Goal: Task Accomplishment & Management: Use online tool/utility

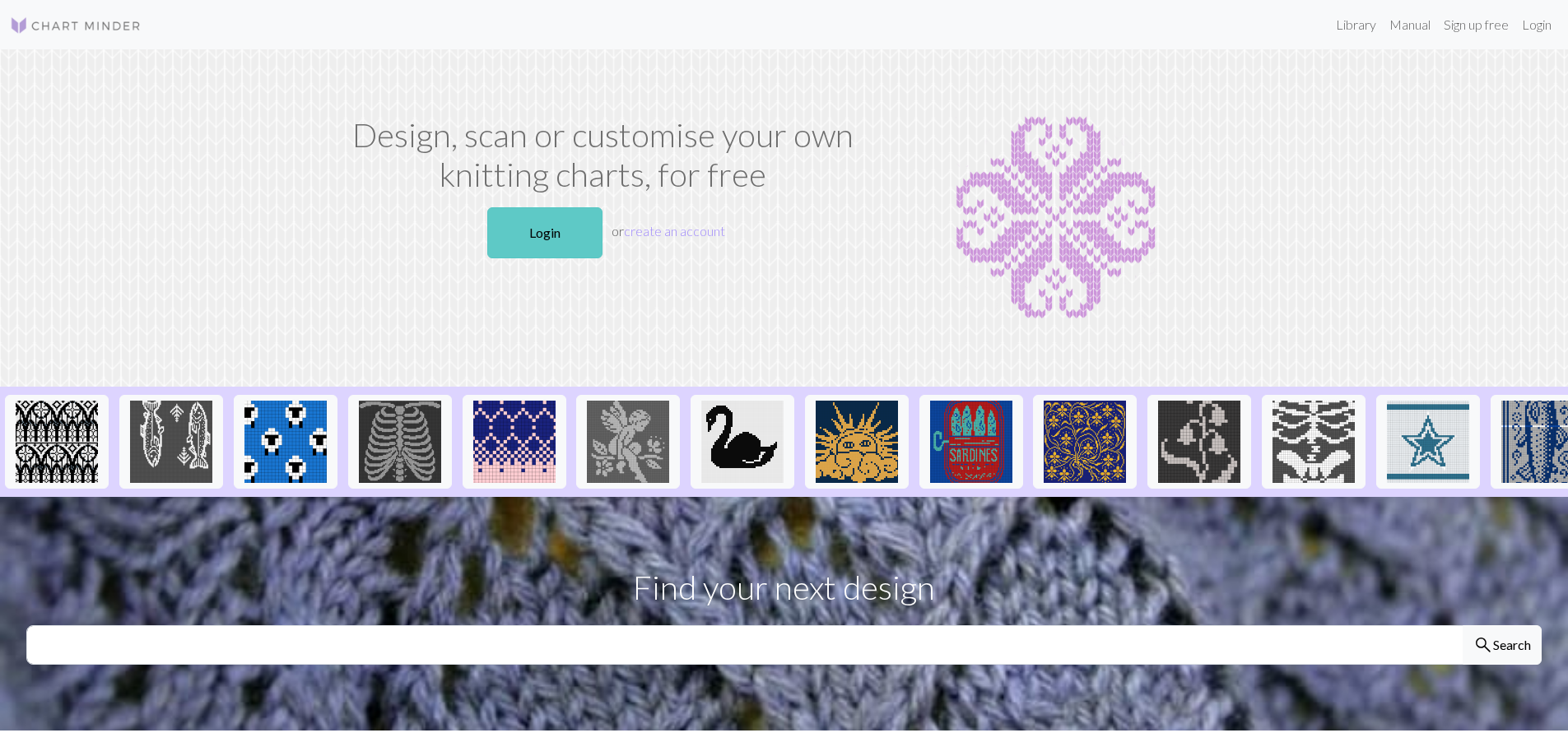
click at [550, 230] on link "Login" at bounding box center [545, 233] width 115 height 51
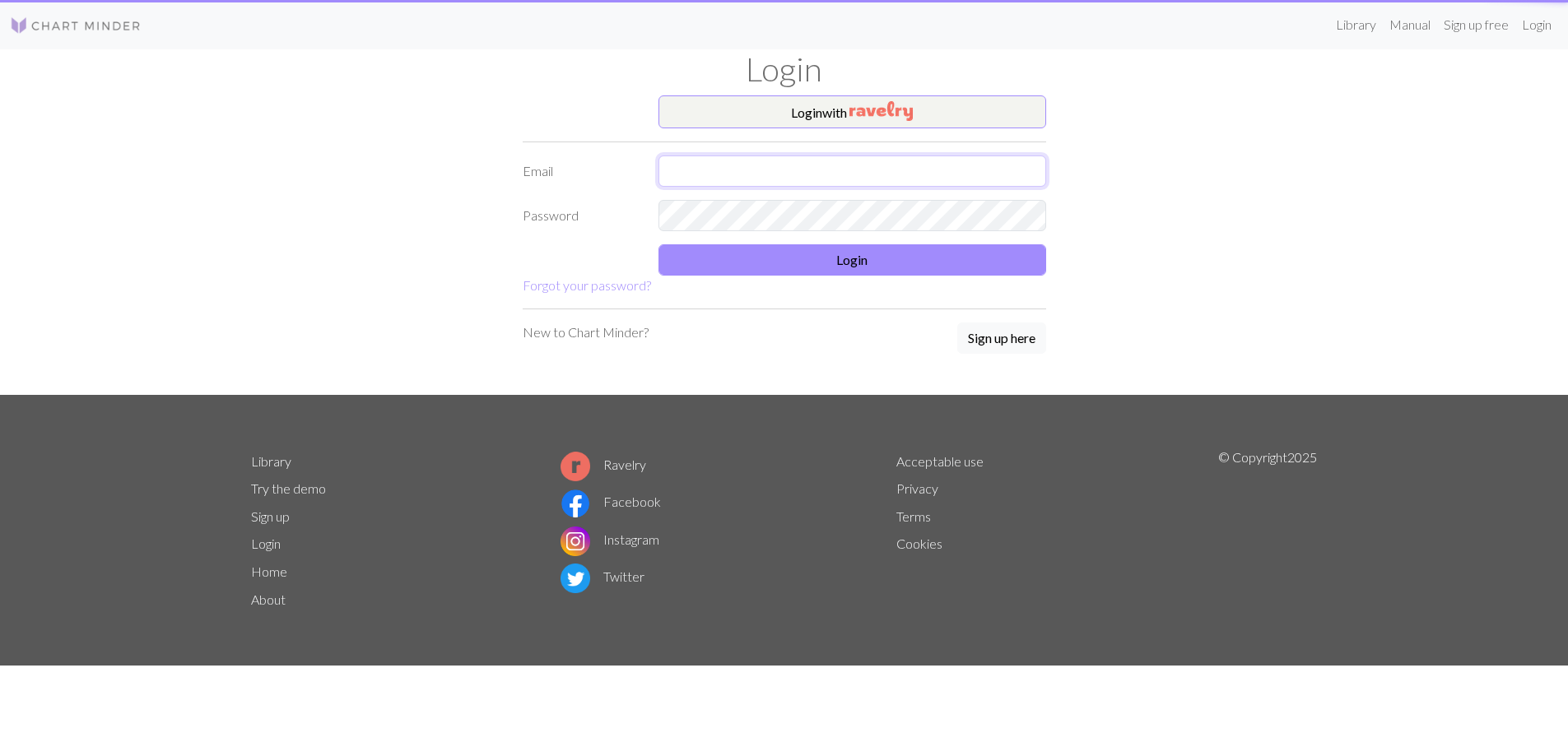
type input "[EMAIL_ADDRESS][PERSON_NAME][DOMAIN_NAME]"
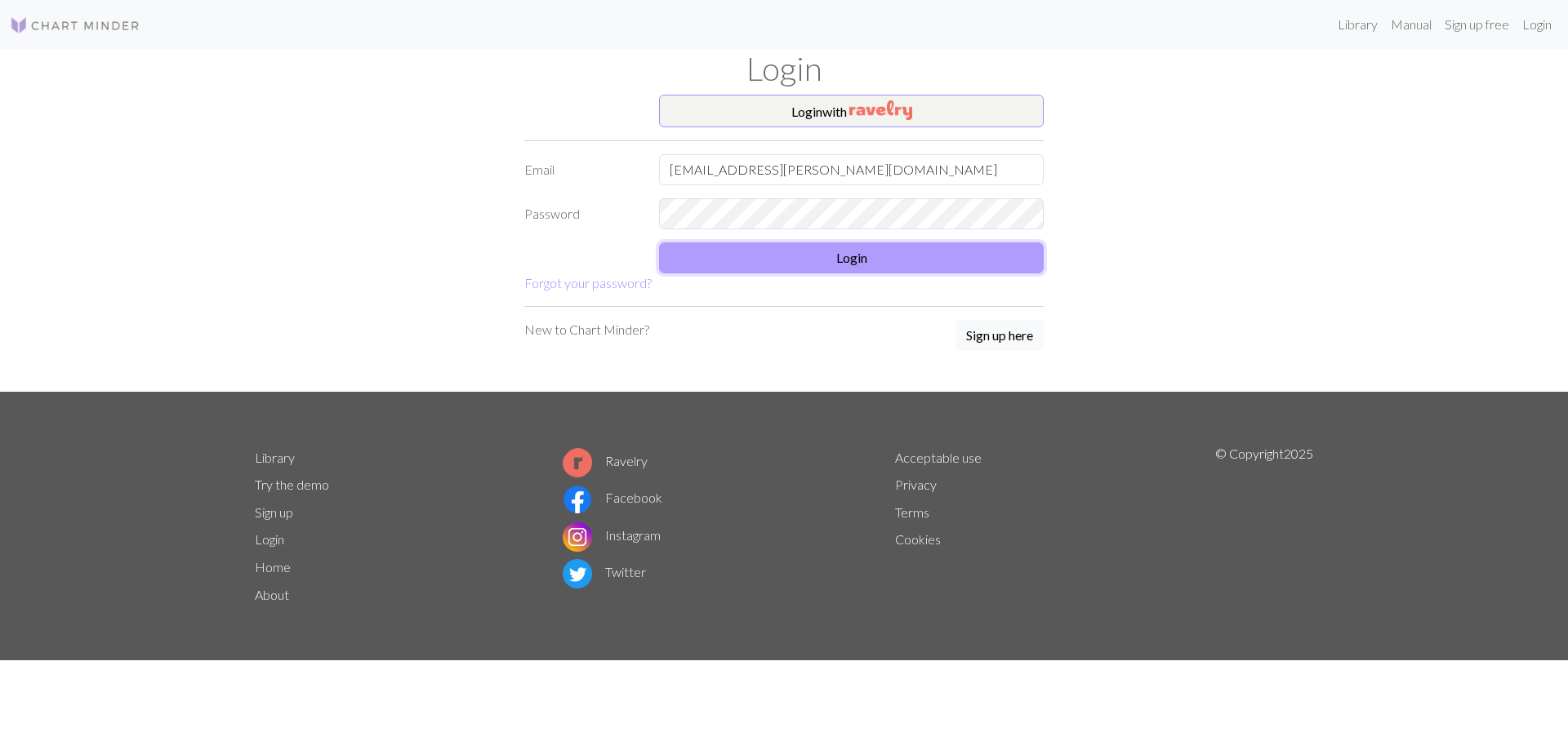
click at [870, 255] on button "Login" at bounding box center [851, 258] width 384 height 31
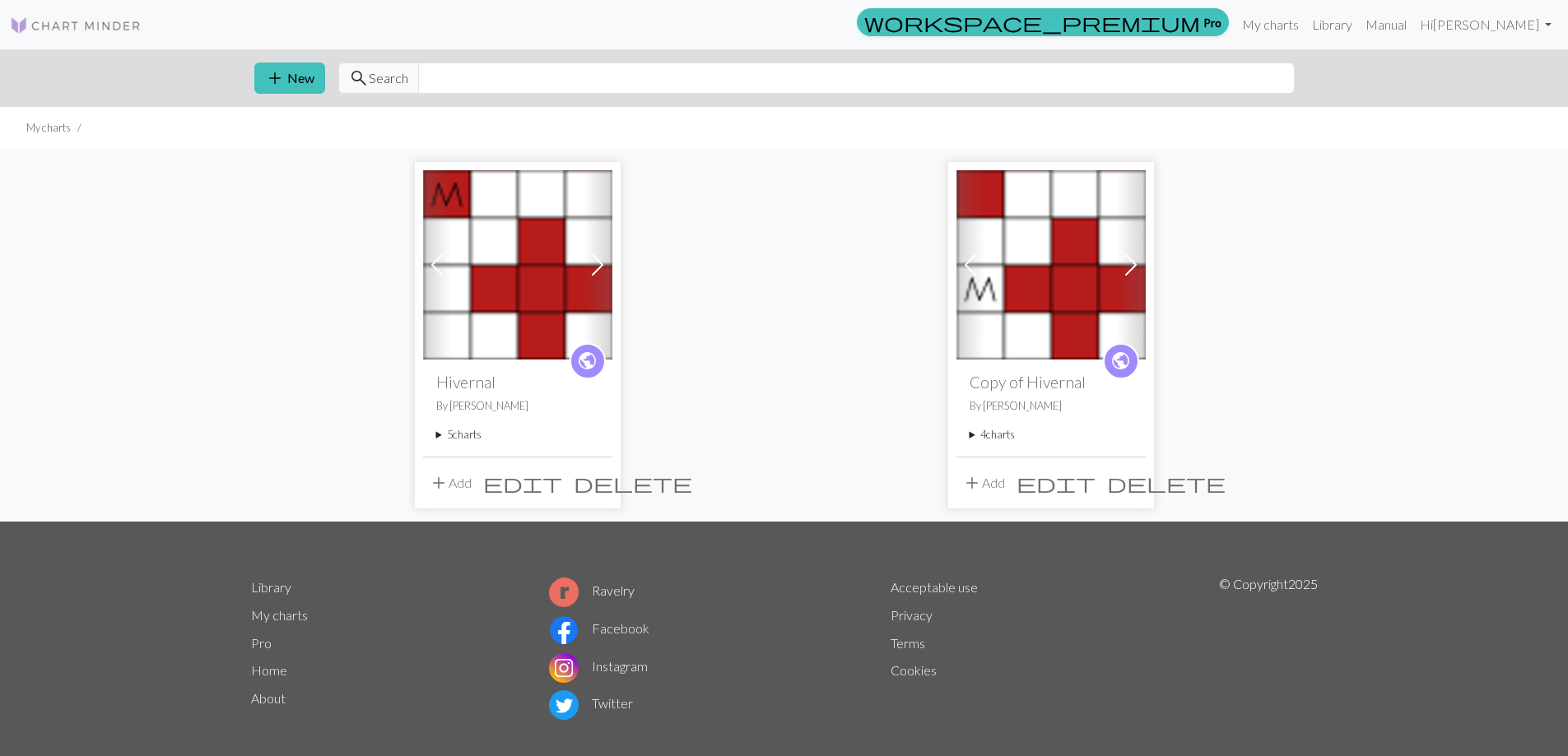
click at [439, 434] on summary "5 charts" at bounding box center [518, 435] width 163 height 16
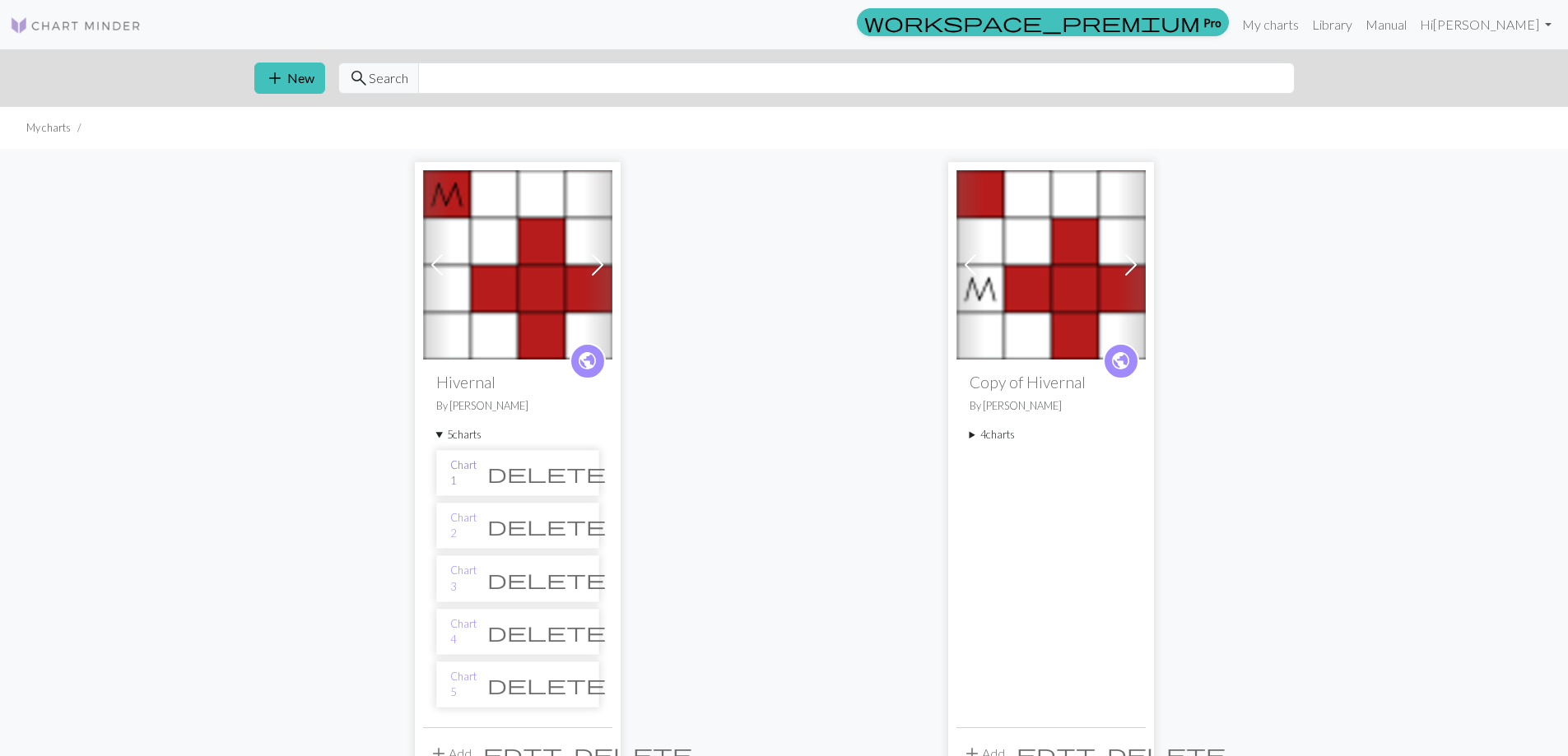
click at [472, 474] on link "Chart 1" at bounding box center [463, 473] width 27 height 31
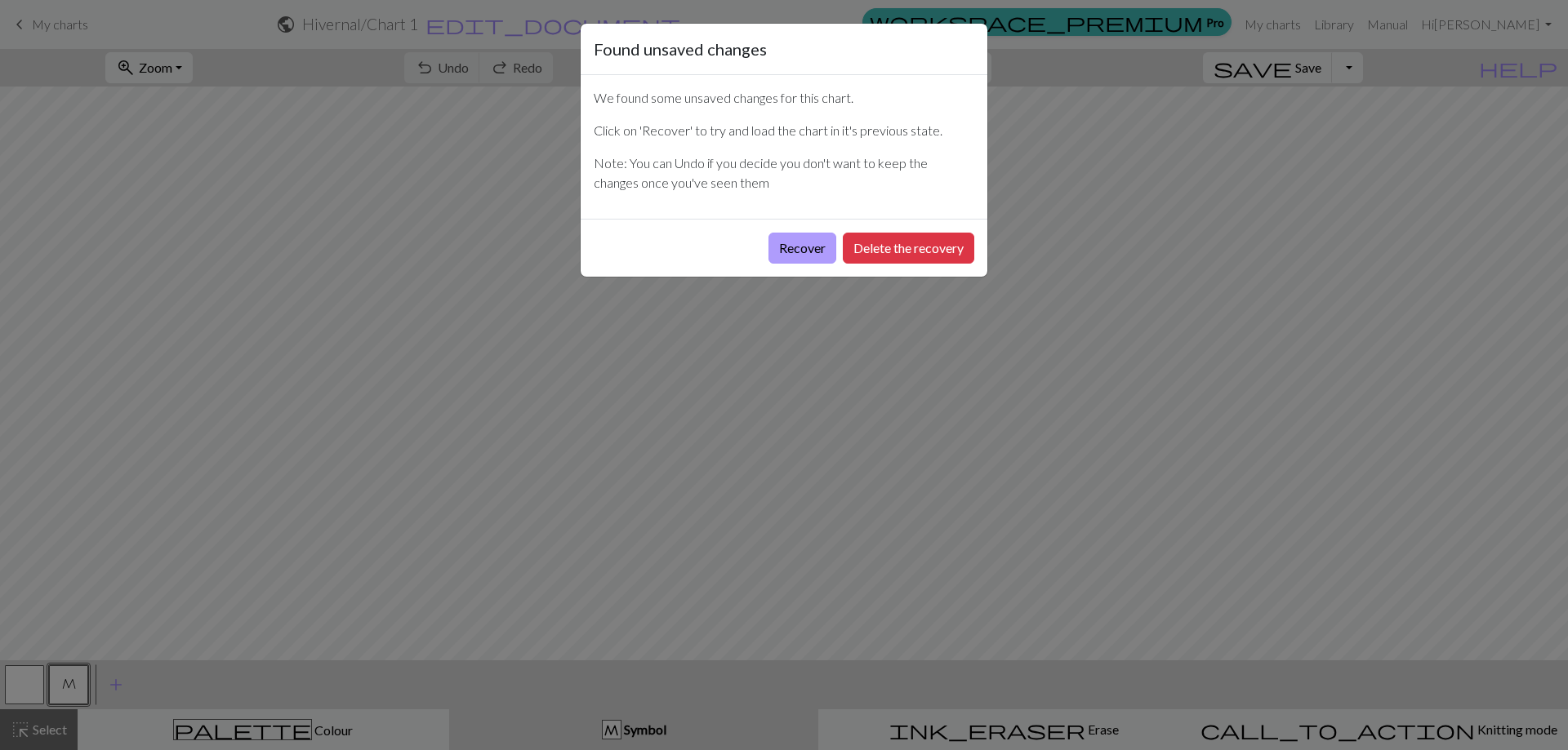
click at [802, 247] on button "Recover" at bounding box center [802, 248] width 68 height 31
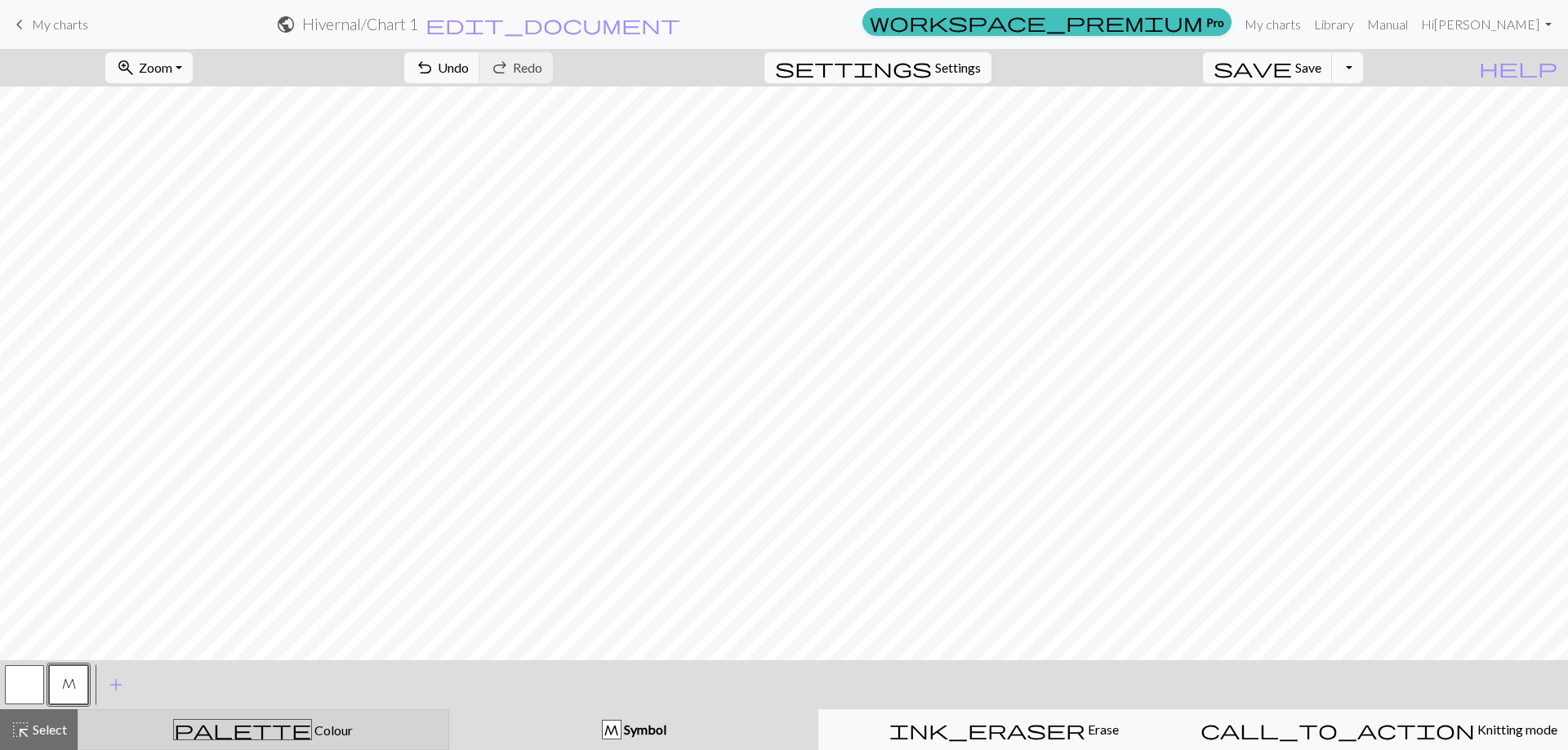
click at [316, 725] on div "palette Colour Colour" at bounding box center [263, 729] width 351 height 21
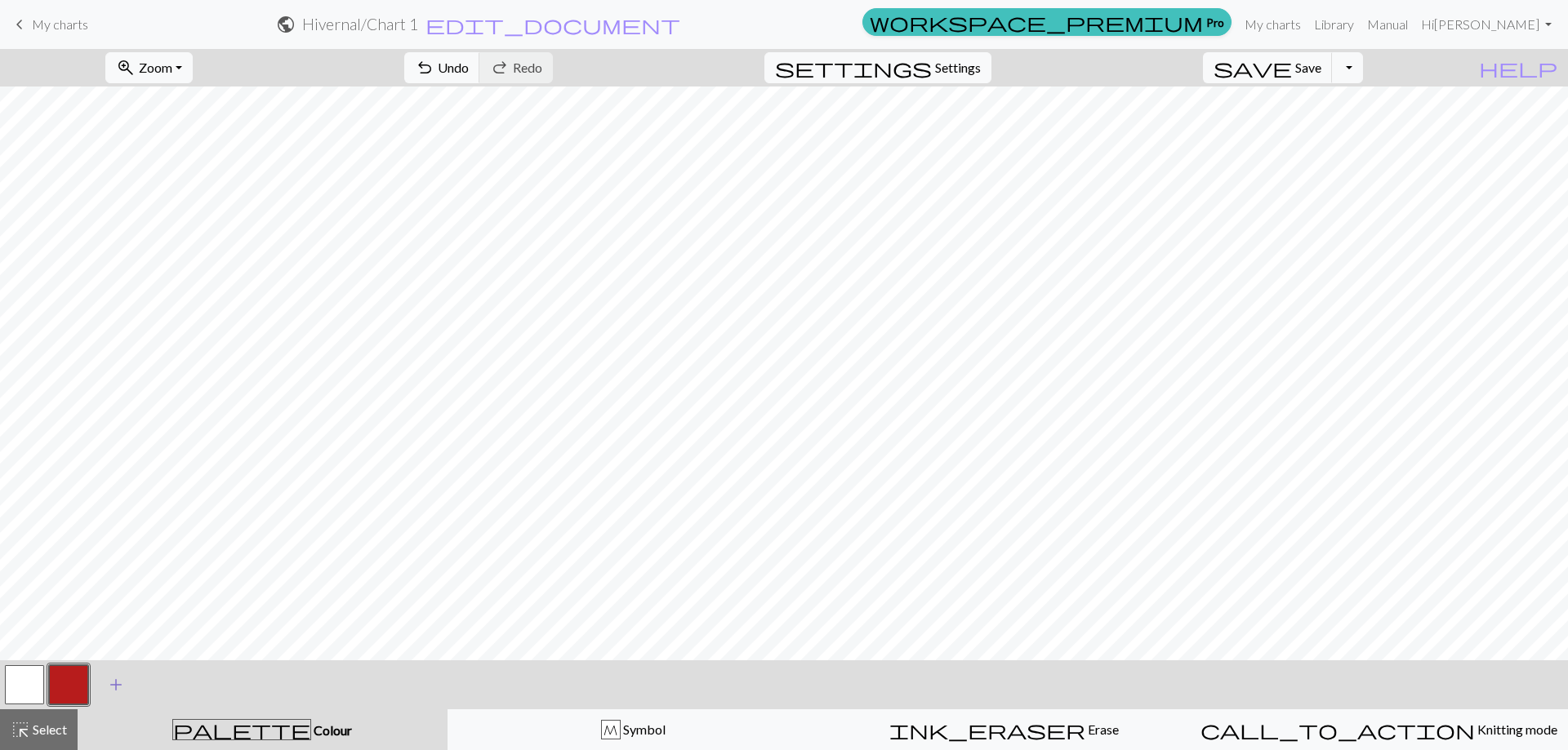
click at [117, 687] on span "add" at bounding box center [116, 685] width 20 height 23
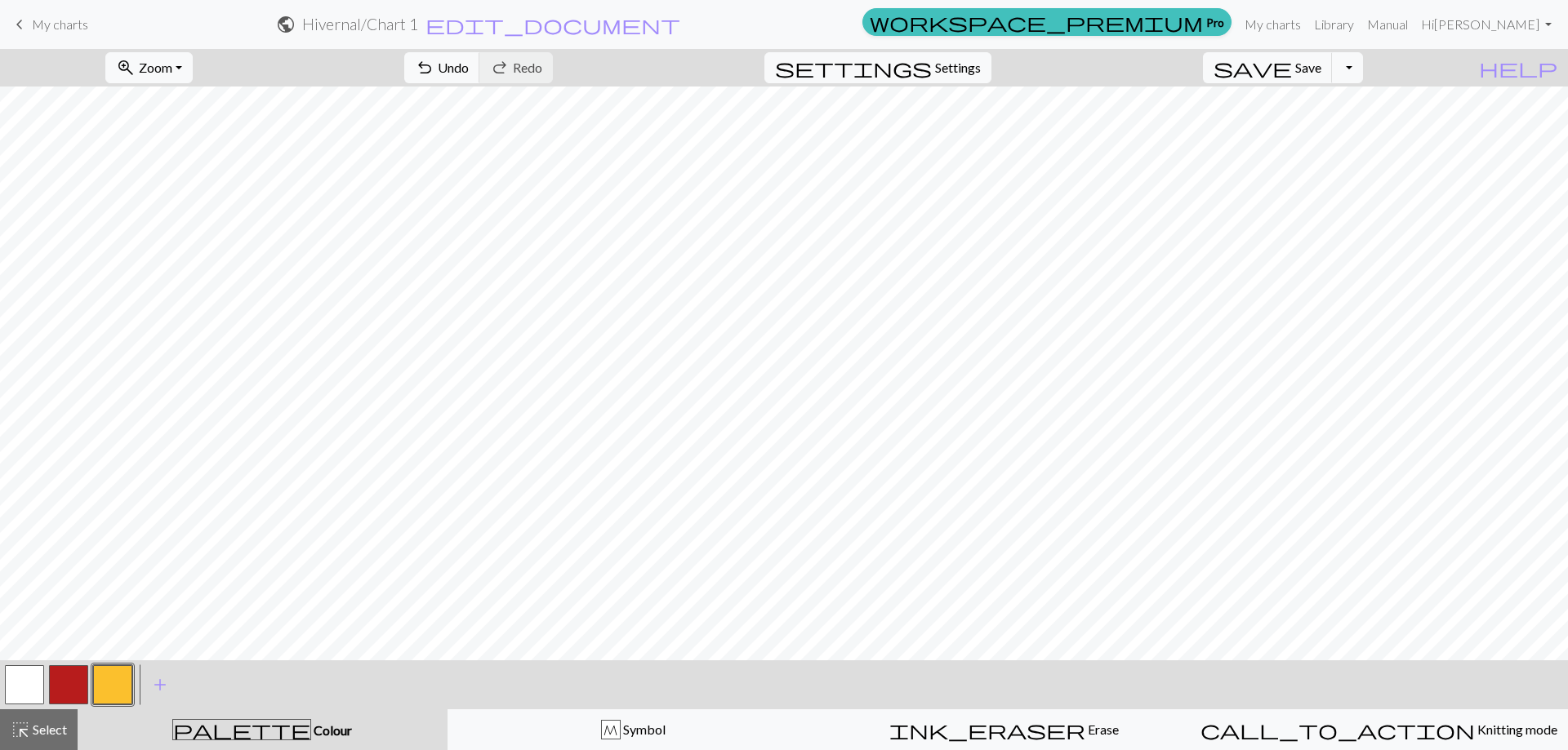
click at [76, 686] on button "button" at bounding box center [68, 685] width 39 height 39
click at [70, 683] on button "button" at bounding box center [68, 685] width 39 height 39
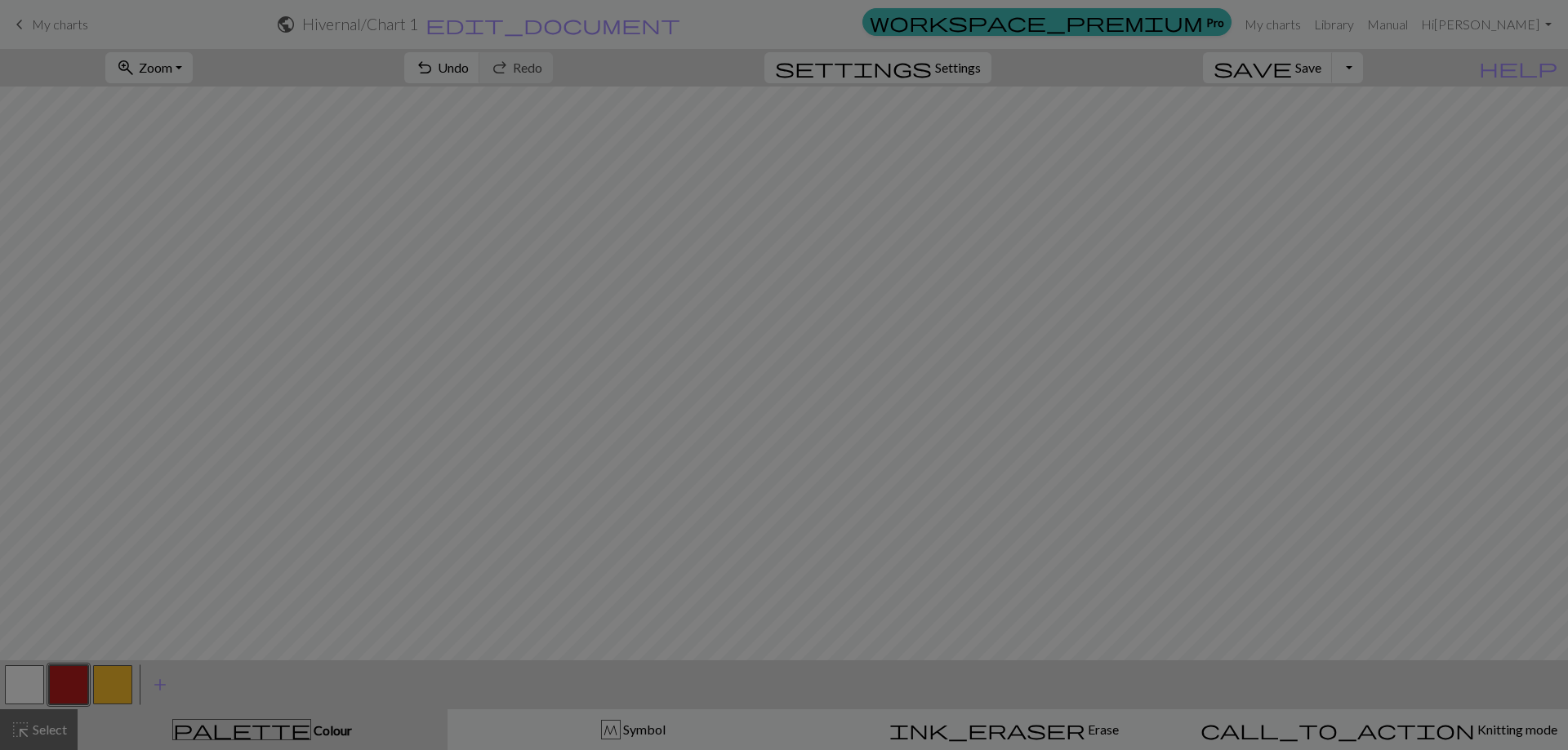
click at [70, 683] on div "Edit colour Name CC1 Use advanced picker workspace_premium Become a Pro user to…" at bounding box center [784, 375] width 1568 height 750
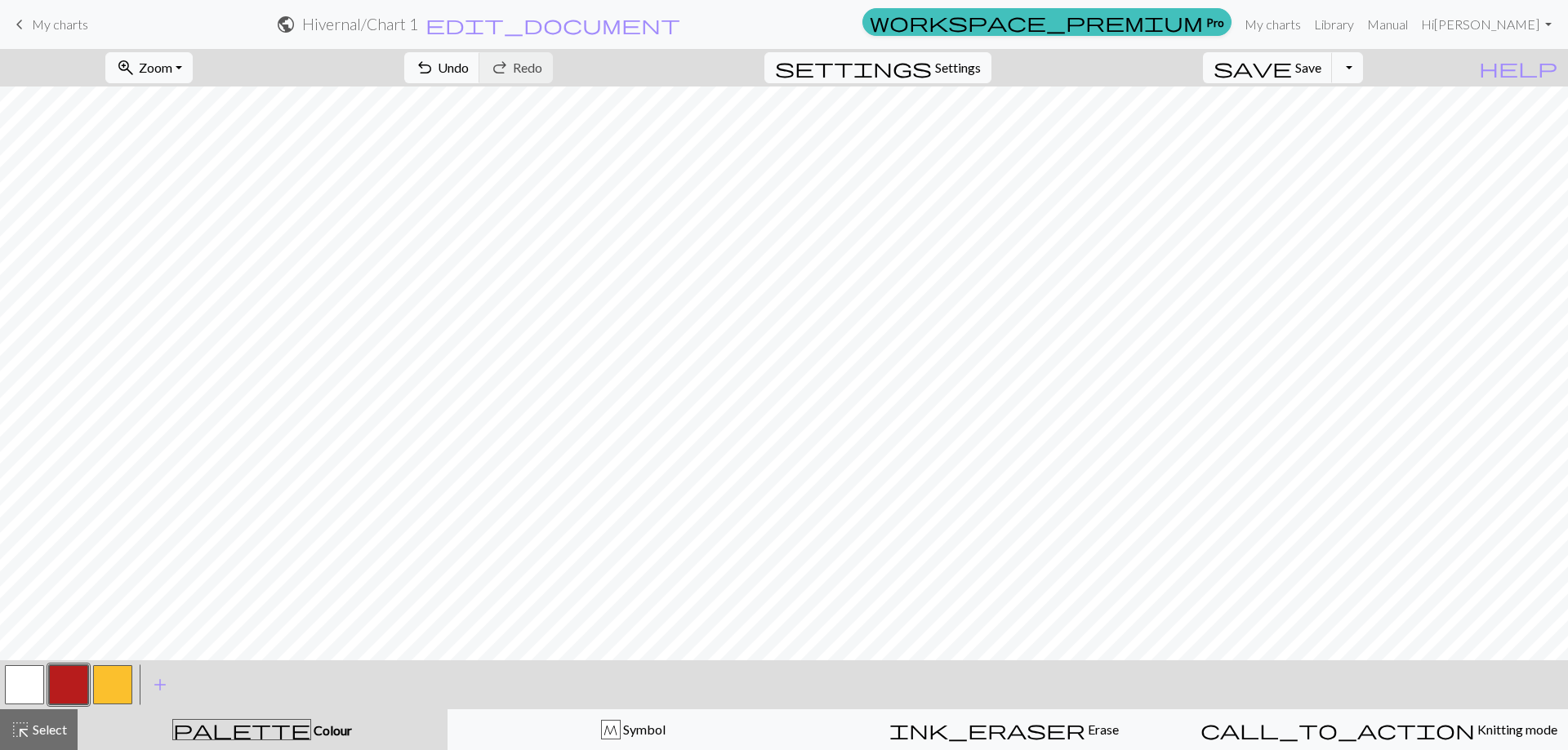
click at [55, 691] on button "button" at bounding box center [68, 685] width 39 height 39
click at [56, 691] on div "Edit colour Name CC1 Use advanced picker workspace_premium Become a Pro user to…" at bounding box center [784, 375] width 1568 height 750
click at [73, 686] on button "button" at bounding box center [68, 685] width 39 height 39
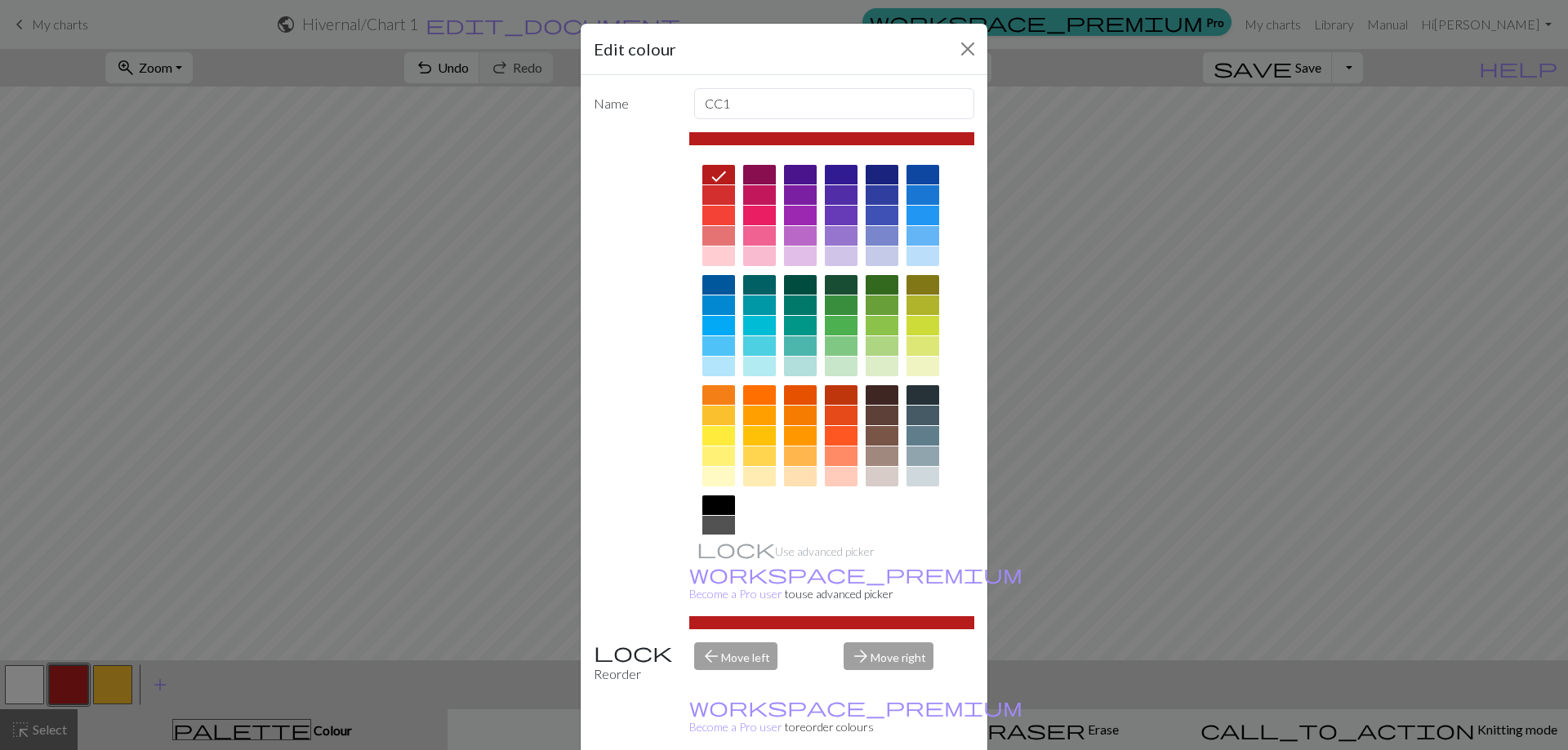
click at [712, 523] on div at bounding box center [719, 526] width 33 height 20
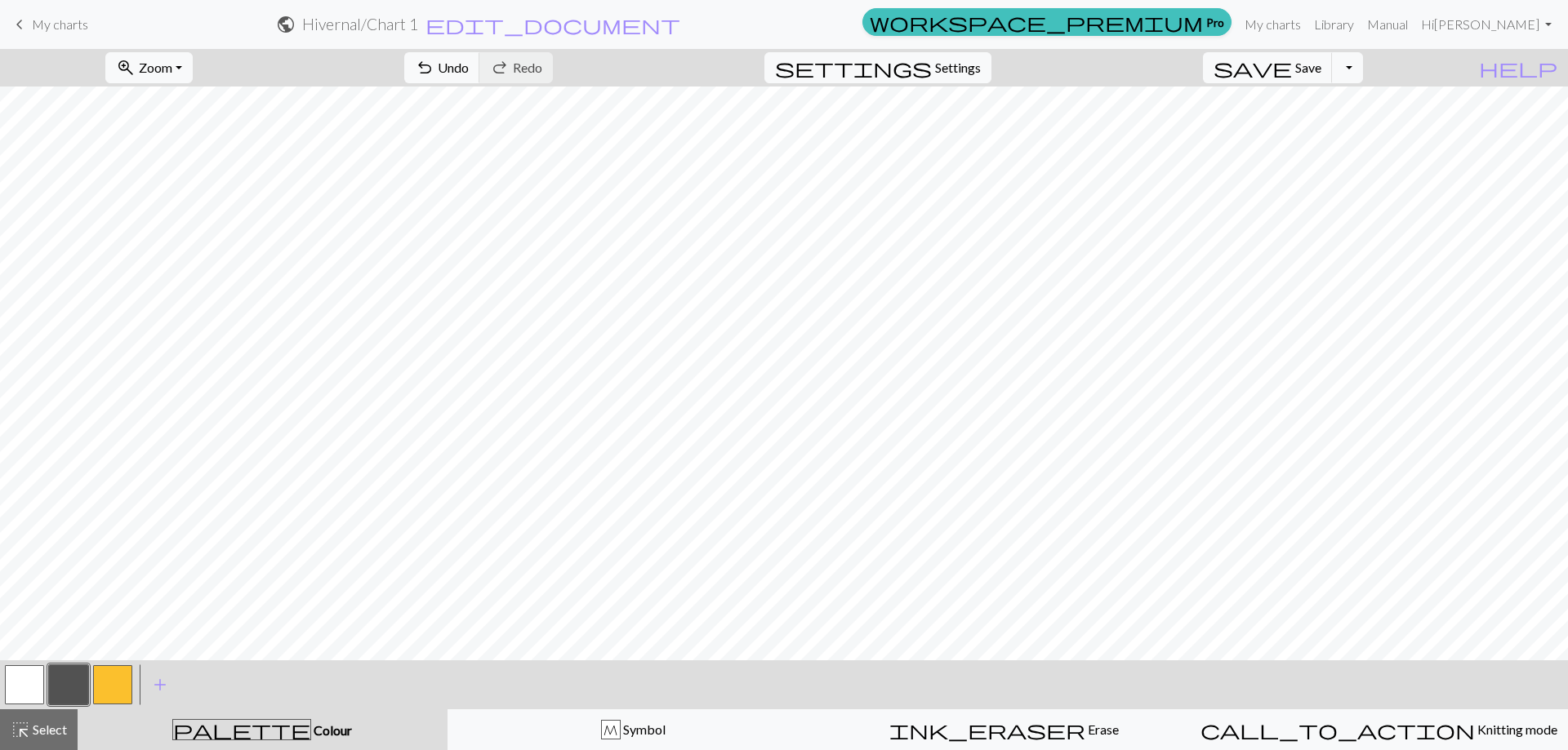
click at [115, 693] on button "button" at bounding box center [112, 685] width 39 height 39
click at [123, 692] on button "button" at bounding box center [112, 685] width 39 height 39
click at [123, 692] on div "Edit colour Name CC2 Use advanced picker workspace_premium Become a Pro user to…" at bounding box center [784, 375] width 1568 height 750
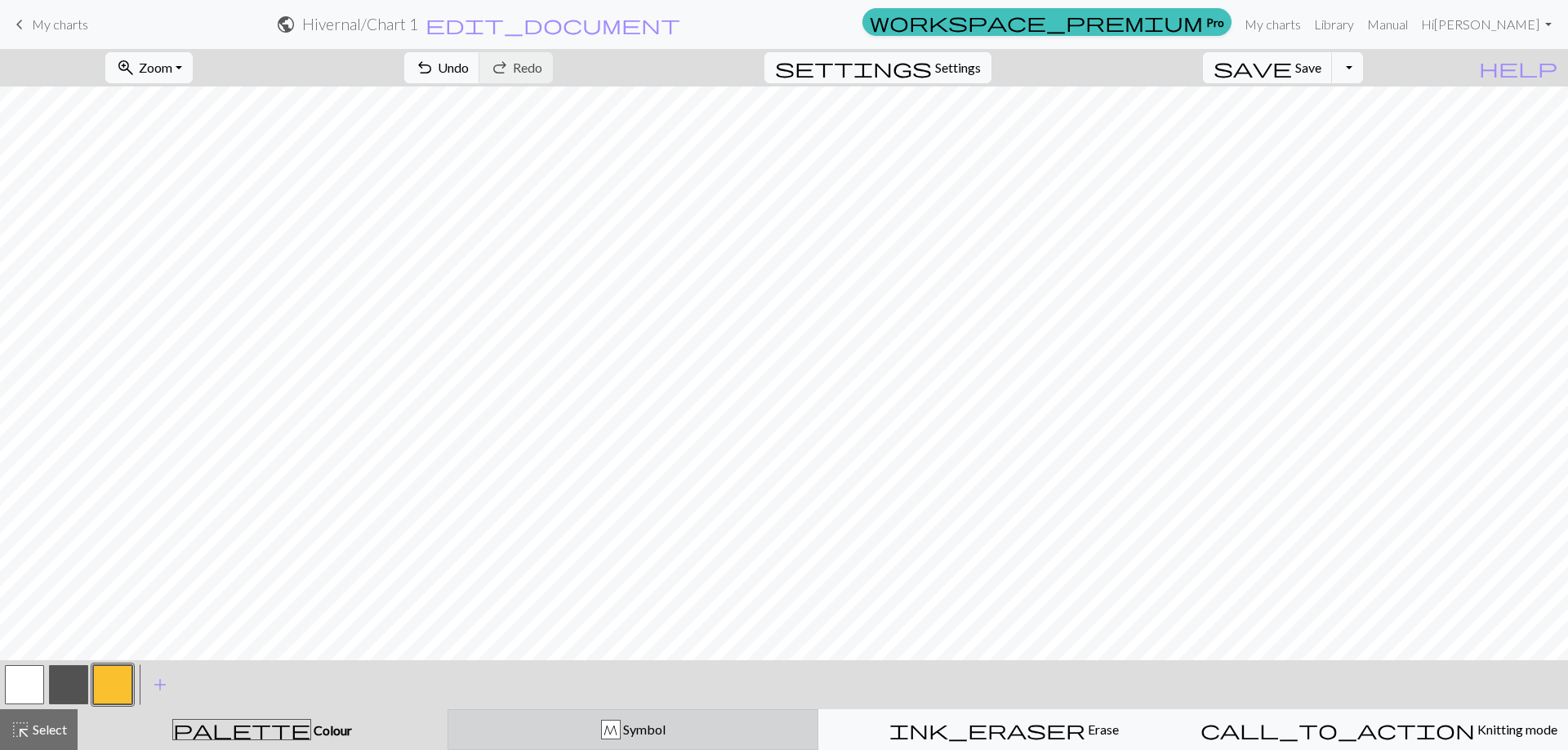
click at [620, 723] on div "M" at bounding box center [611, 731] width 18 height 20
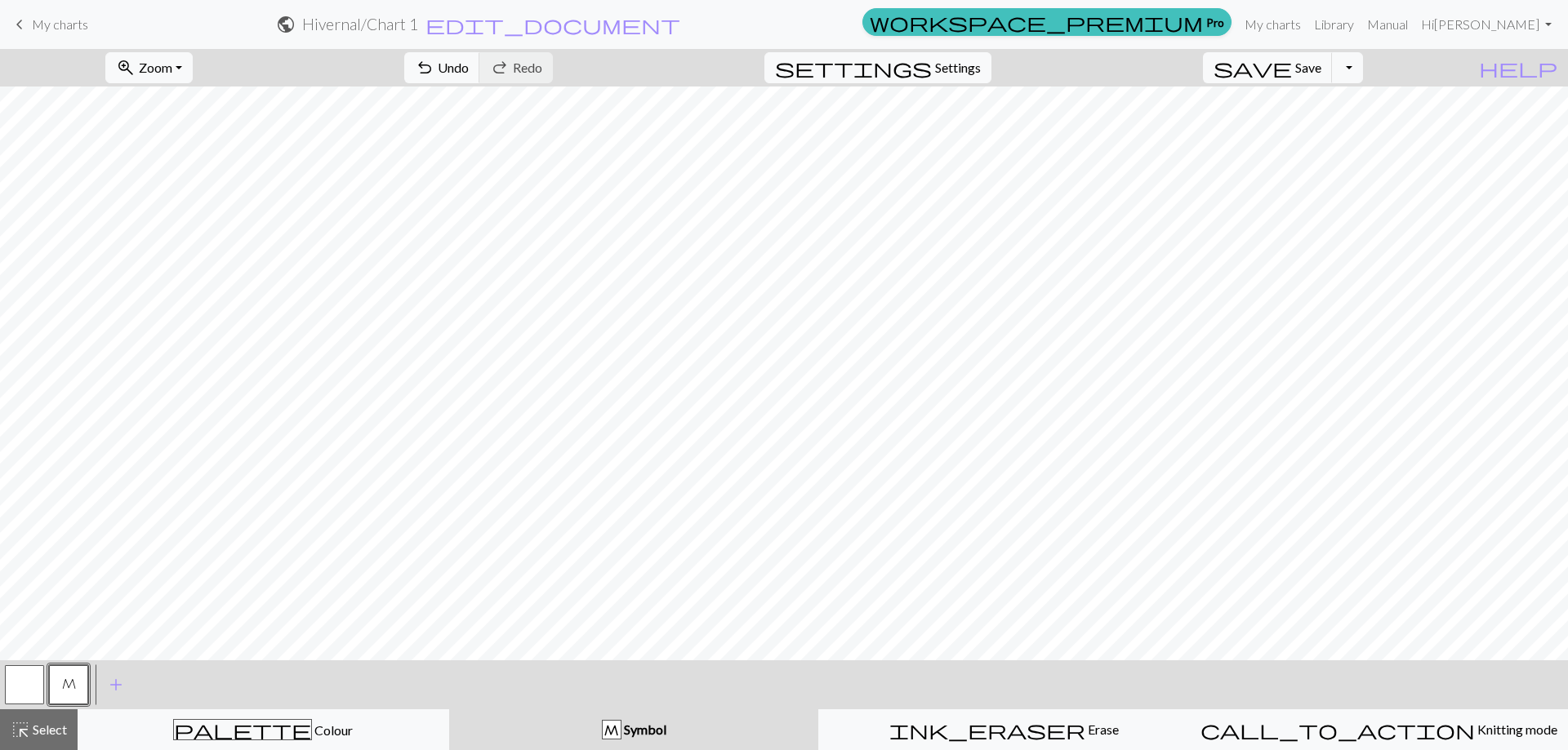
click at [13, 685] on button "button" at bounding box center [24, 685] width 39 height 39
click at [72, 677] on span "M" at bounding box center [68, 684] width 14 height 13
click at [469, 71] on span "Undo" at bounding box center [453, 67] width 31 height 15
drag, startPoint x: 16, startPoint y: 686, endPoint x: 44, endPoint y: 675, distance: 30.1
click at [17, 686] on button "button" at bounding box center [24, 685] width 39 height 39
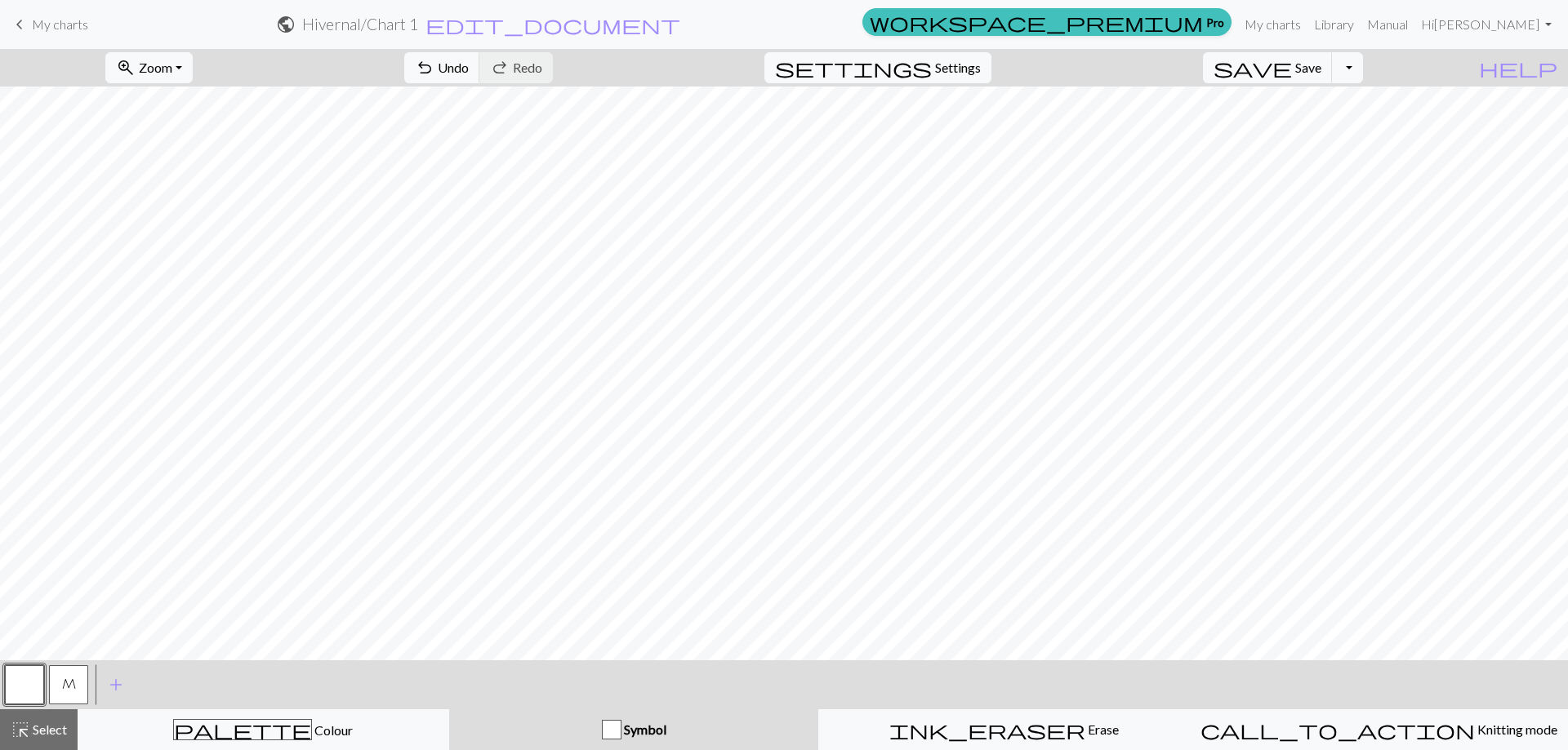
drag, startPoint x: 69, startPoint y: 679, endPoint x: 80, endPoint y: 676, distance: 11.4
click at [70, 679] on span "M" at bounding box center [68, 684] width 14 height 13
drag, startPoint x: 28, startPoint y: 676, endPoint x: 35, endPoint y: 669, distance: 9.9
click at [33, 672] on button "button" at bounding box center [24, 685] width 39 height 39
click at [85, 686] on button "M" at bounding box center [68, 685] width 39 height 39
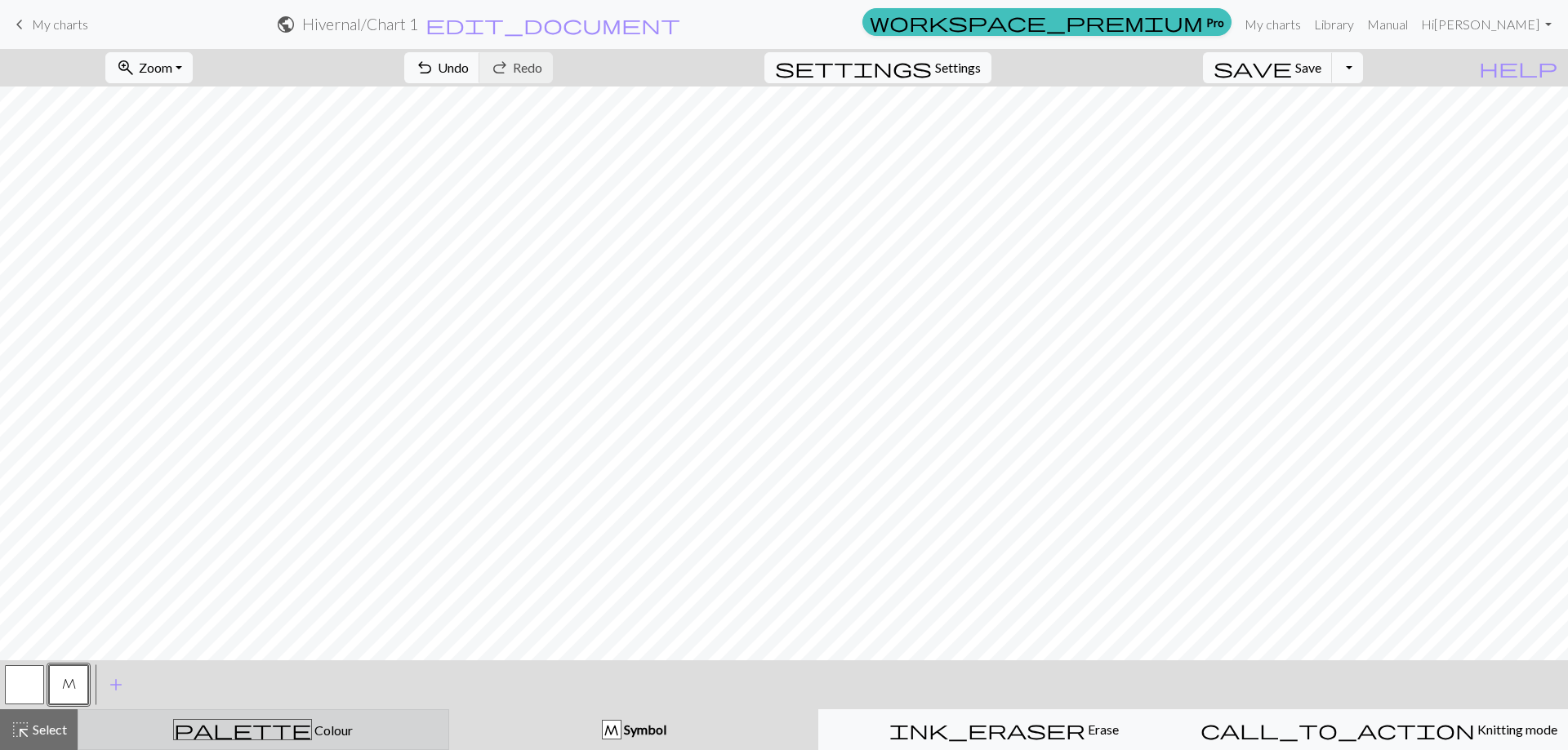
click at [233, 733] on icon "palette" at bounding box center [243, 729] width 139 height 21
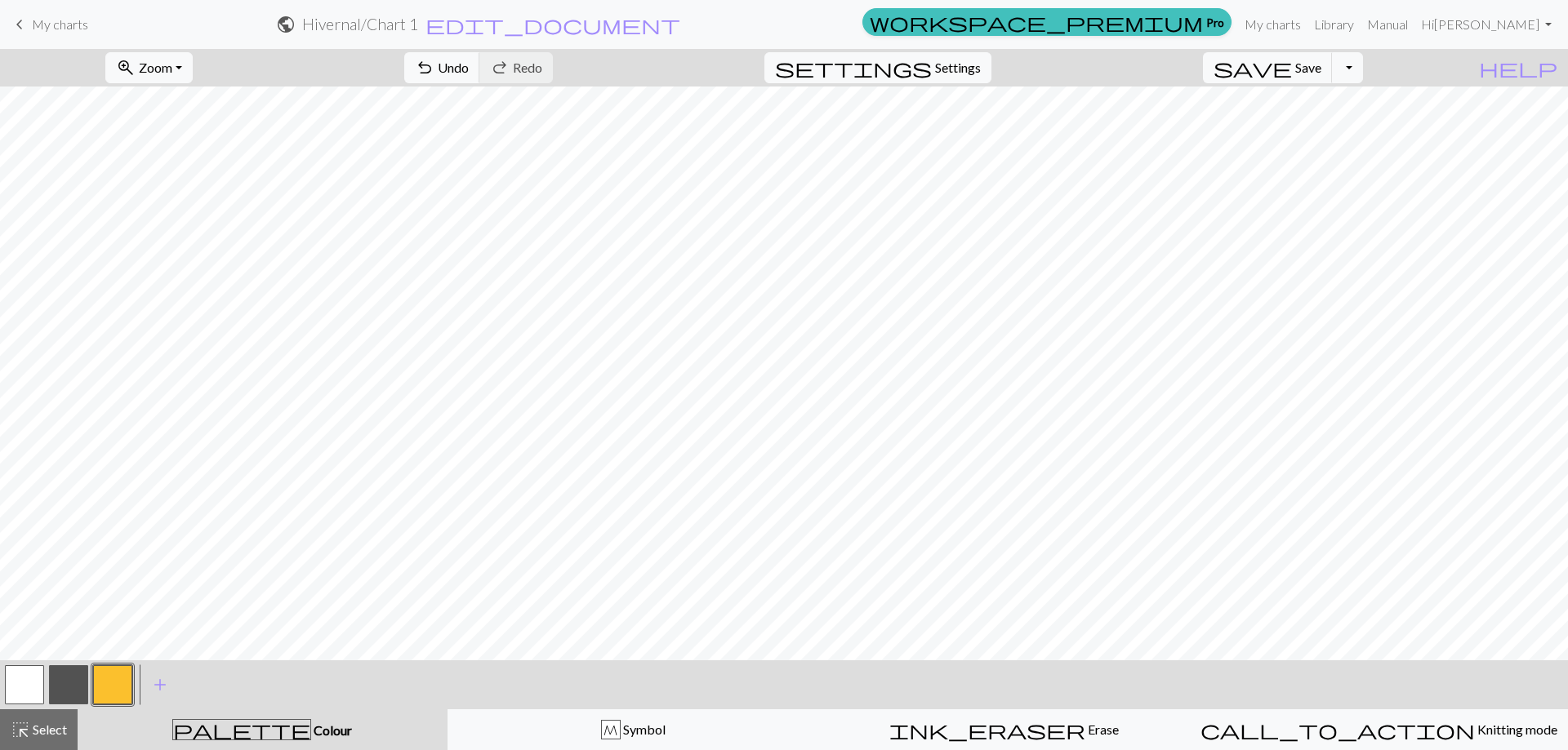
click at [71, 677] on button "button" at bounding box center [68, 685] width 39 height 39
click at [1322, 64] on span "Save" at bounding box center [1308, 67] width 26 height 15
click at [1322, 69] on span "Save" at bounding box center [1308, 67] width 26 height 15
